Goal: Check status: Check status

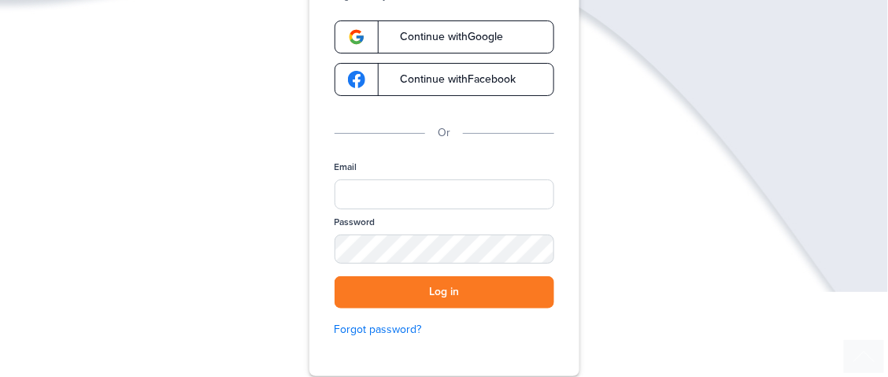
scroll to position [157, 0]
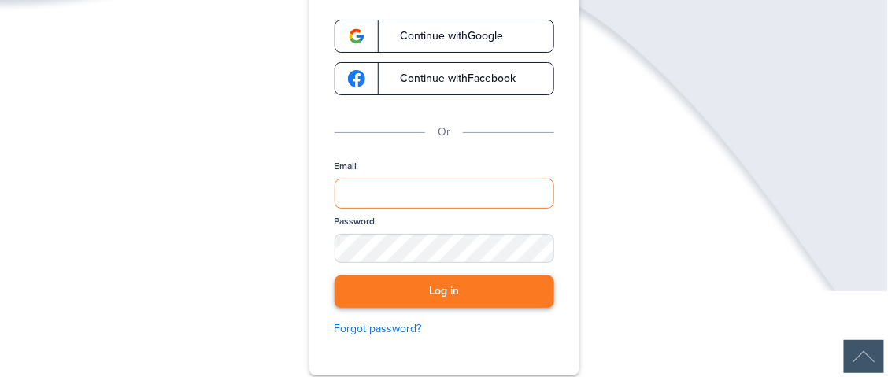
type input "**********"
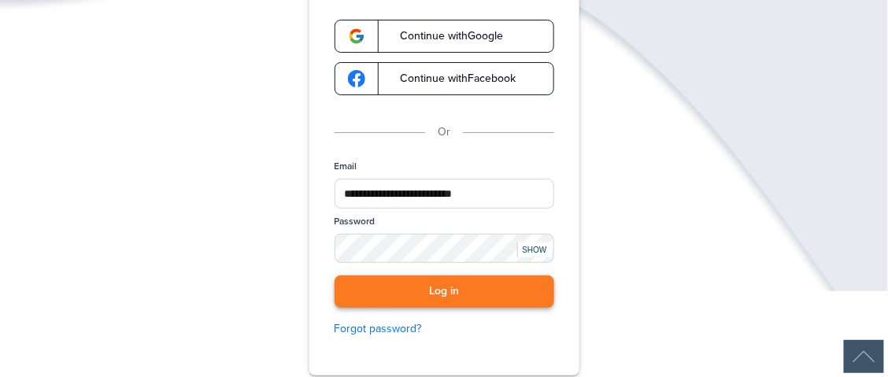
click at [439, 291] on button "Log in" at bounding box center [445, 292] width 220 height 32
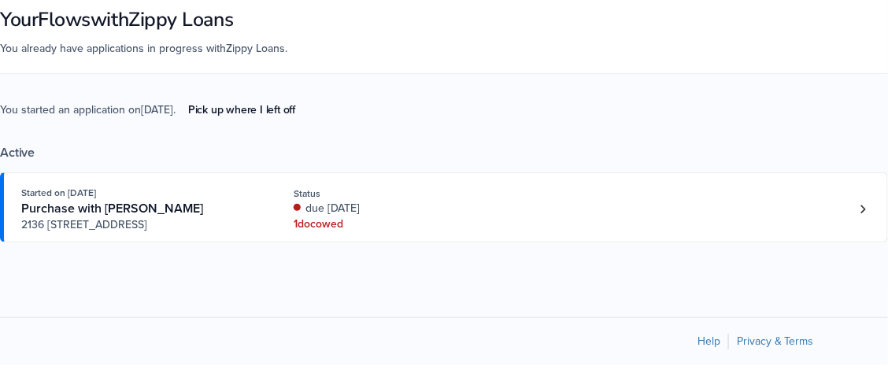
scroll to position [99, 0]
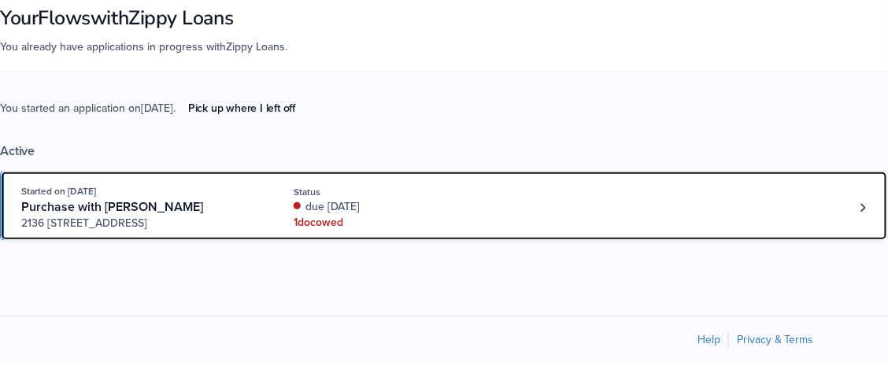
click at [344, 218] on div "1 doc owed" at bounding box center [398, 223] width 208 height 16
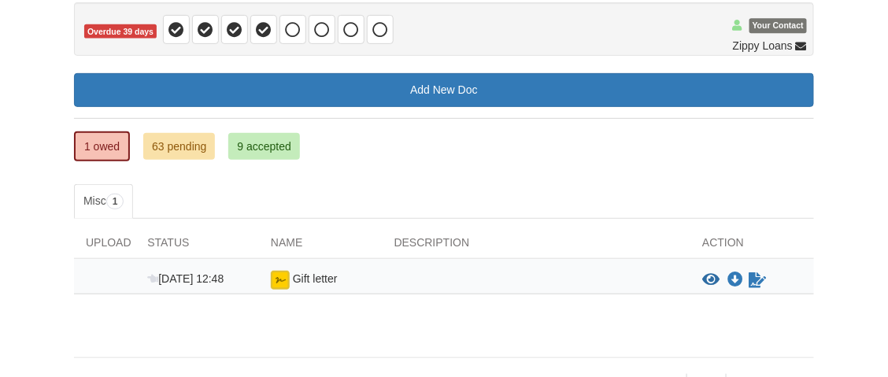
scroll to position [195, 0]
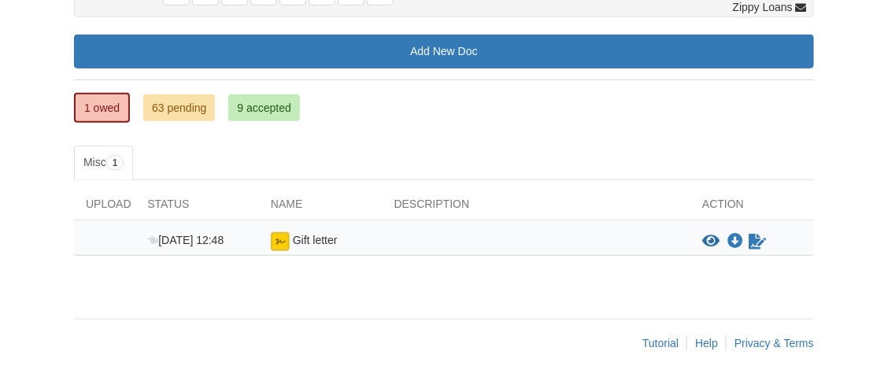
drag, startPoint x: 583, startPoint y: 244, endPoint x: 557, endPoint y: 254, distance: 28.4
click at [583, 246] on div at bounding box center [537, 241] width 309 height 19
click at [281, 241] on img at bounding box center [280, 241] width 19 height 19
click at [755, 235] on icon "Sign Form" at bounding box center [757, 242] width 17 height 16
